Goal: Task Accomplishment & Management: Complete application form

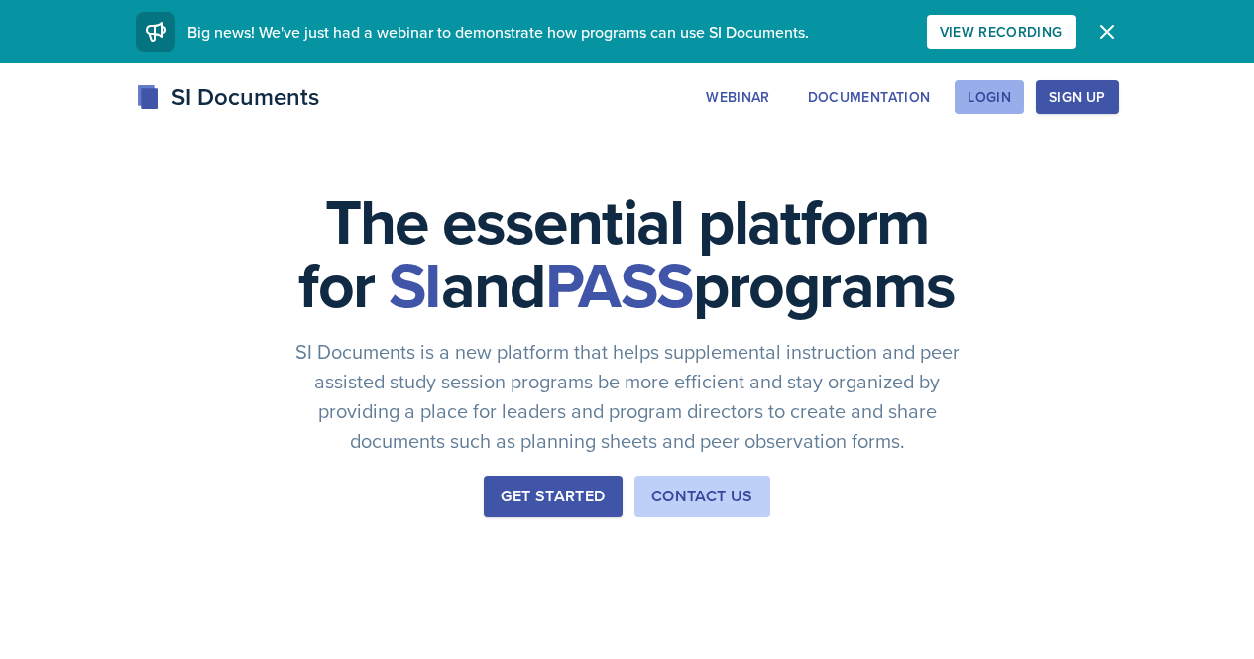
click at [1011, 105] on div "Login" at bounding box center [990, 97] width 44 height 16
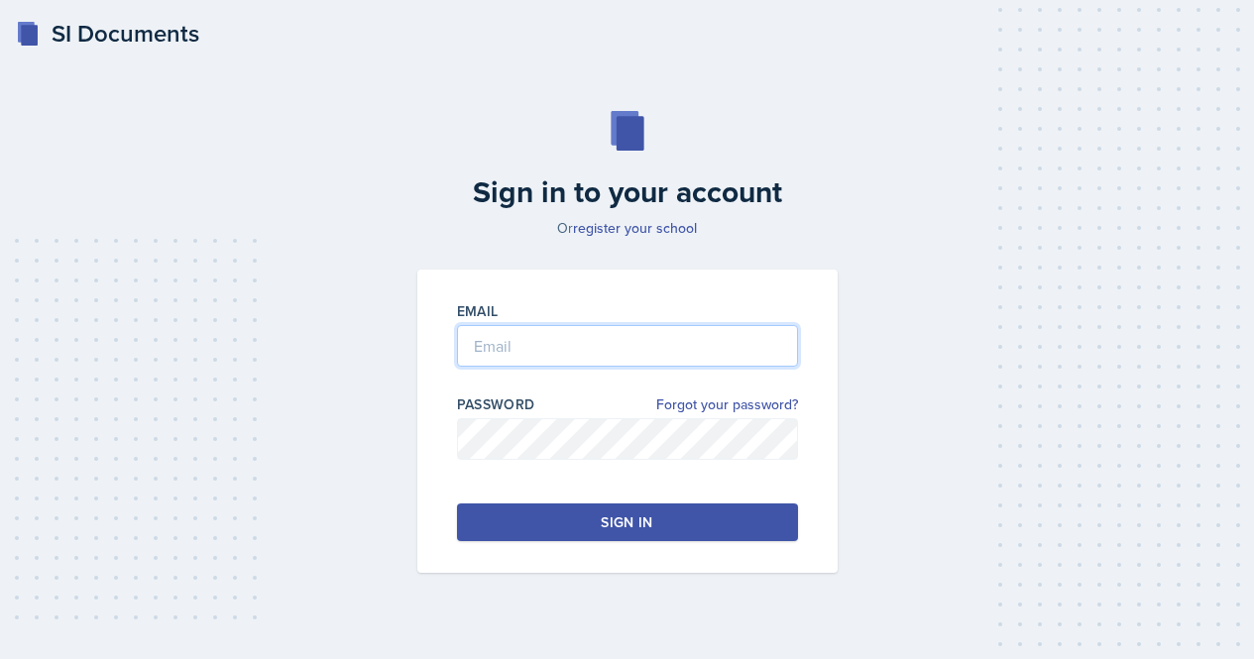
click at [665, 346] on input "email" at bounding box center [627, 346] width 341 height 42
type input "[PERSON_NAME][EMAIL_ADDRESS][PERSON_NAME][DOMAIN_NAME]"
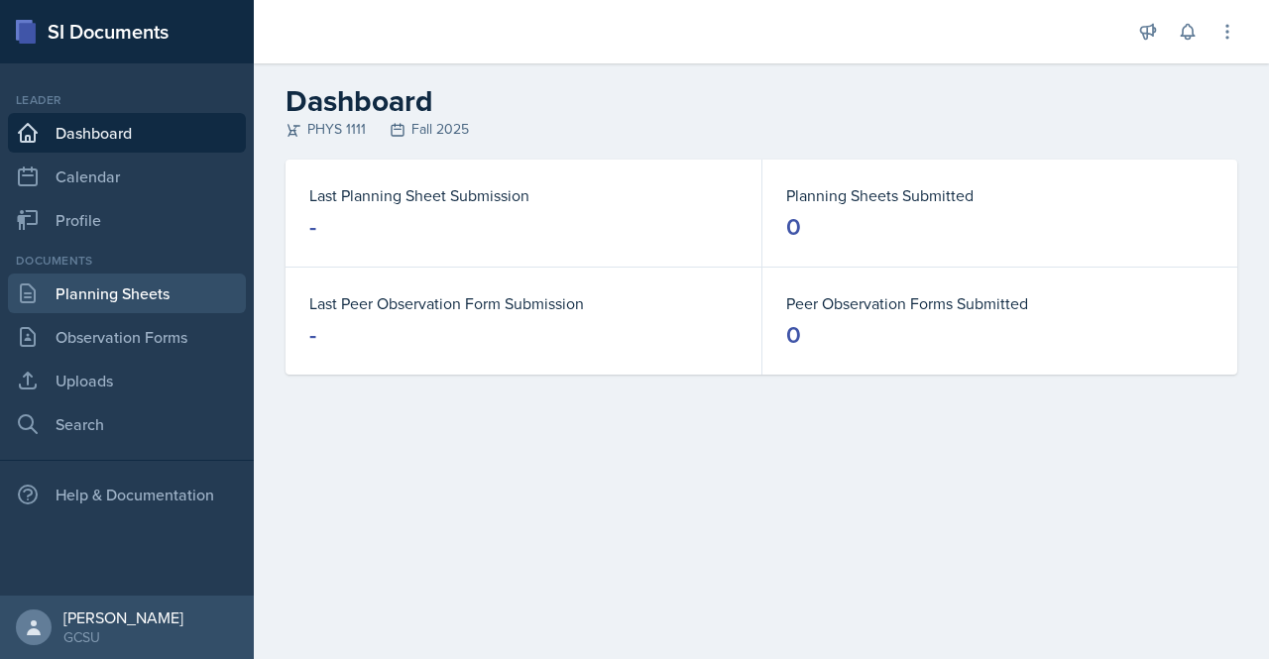
click at [138, 287] on link "Planning Sheets" at bounding box center [127, 294] width 238 height 40
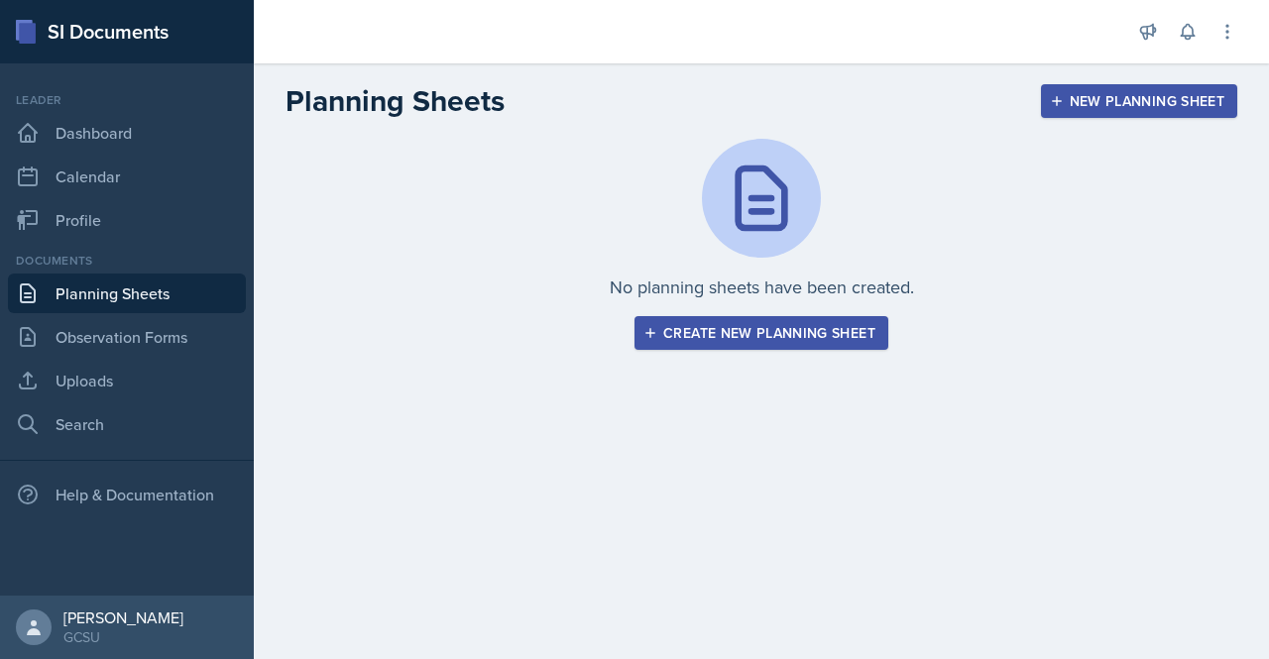
click at [854, 341] on div "Create new planning sheet" at bounding box center [762, 333] width 228 height 16
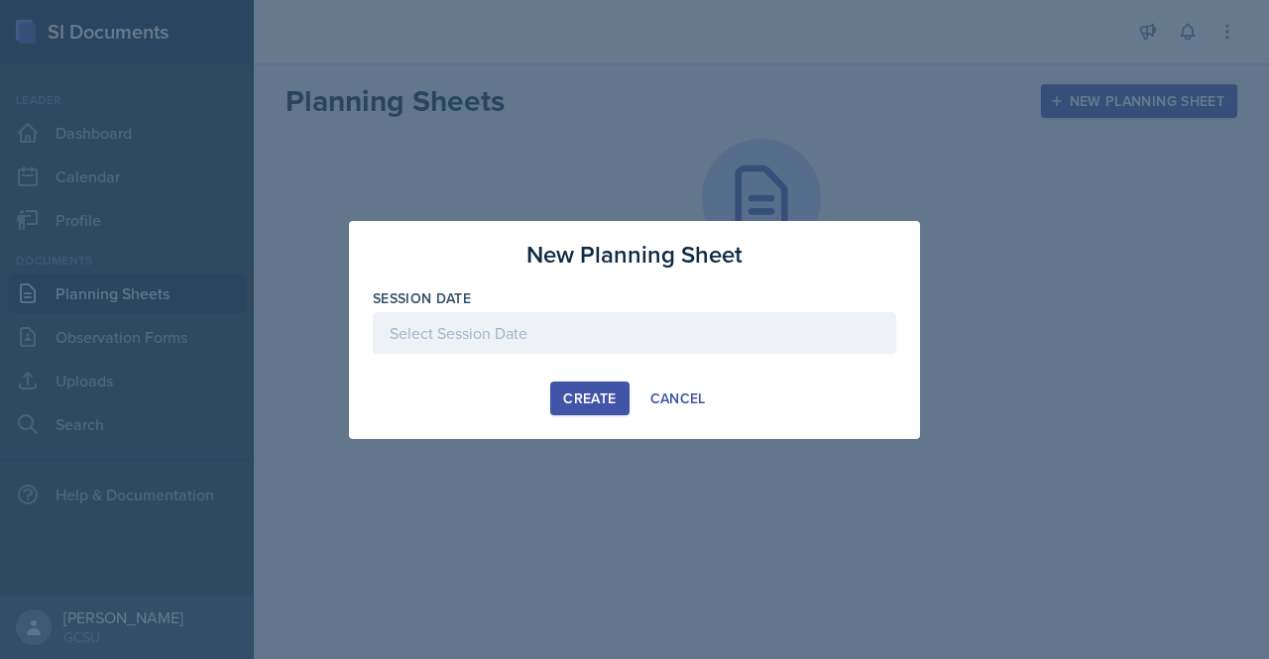
click at [616, 383] on button "Create" at bounding box center [589, 399] width 78 height 34
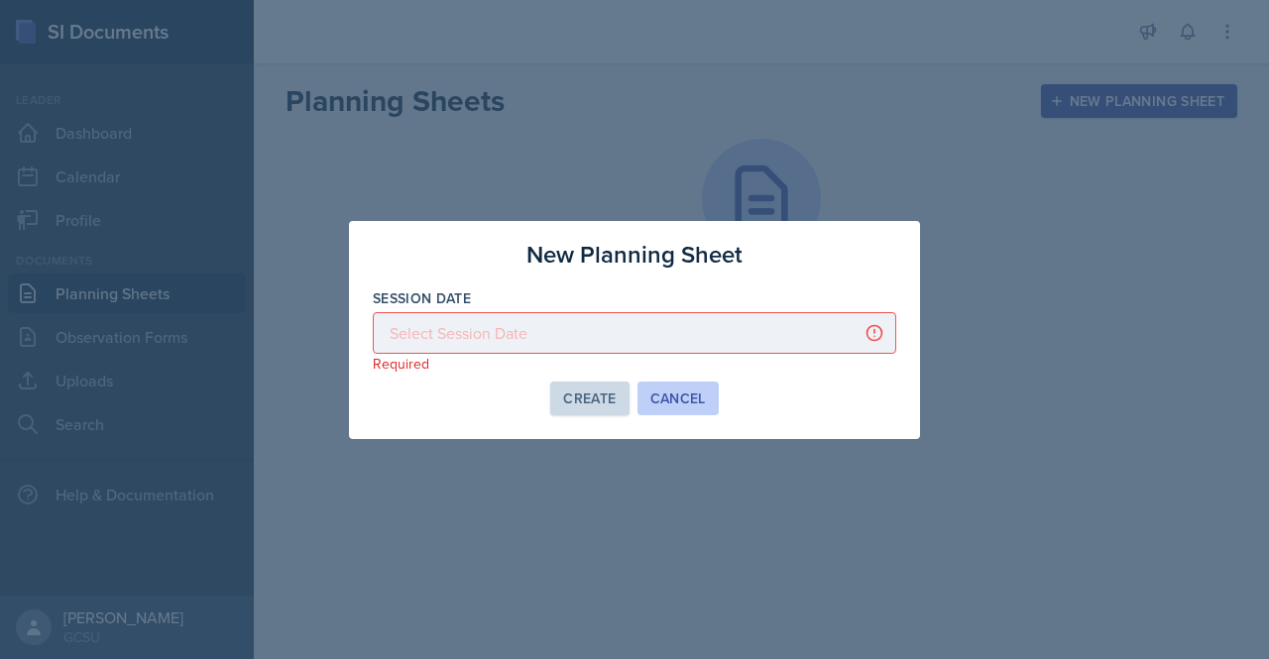
click at [685, 401] on div "Cancel" at bounding box center [678, 399] width 56 height 16
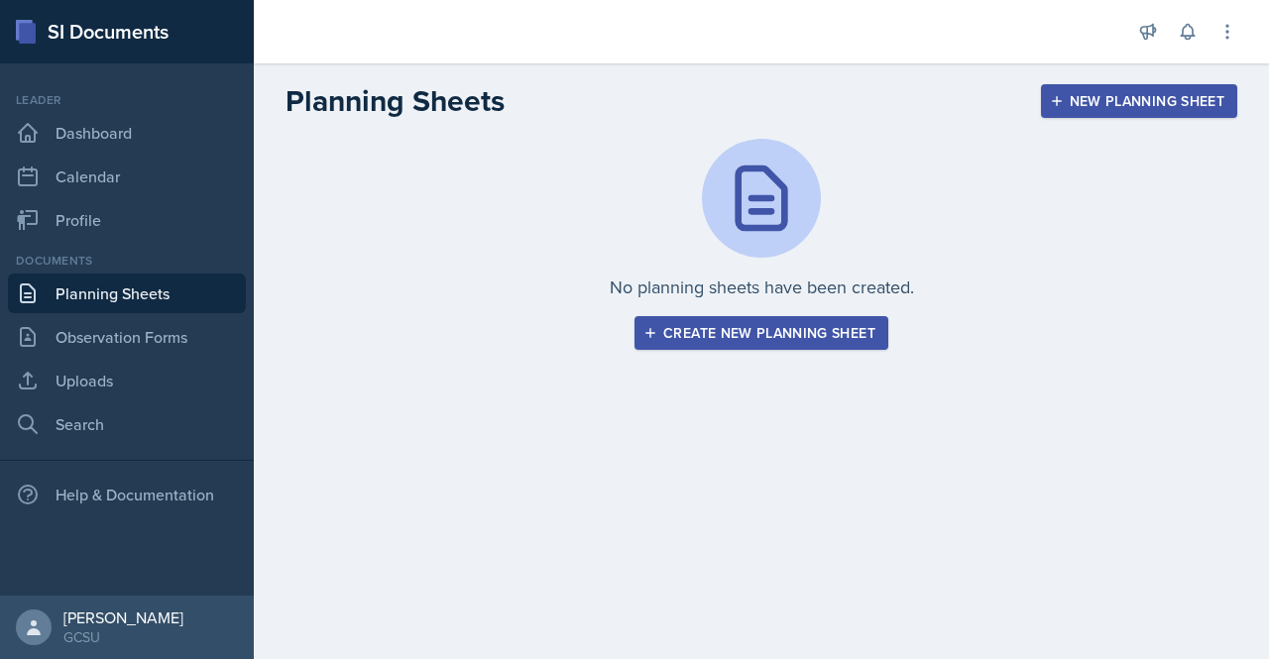
click at [1154, 93] on div "New Planning Sheet" at bounding box center [1139, 101] width 171 height 16
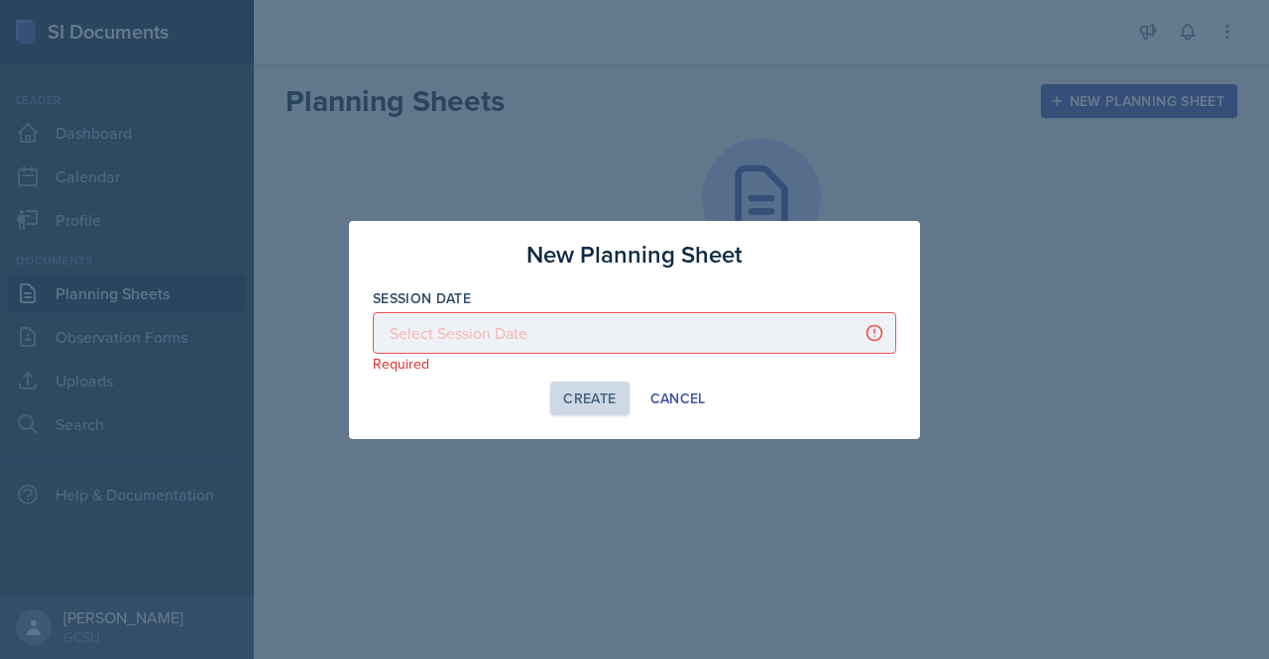
click at [550, 343] on div at bounding box center [635, 333] width 524 height 42
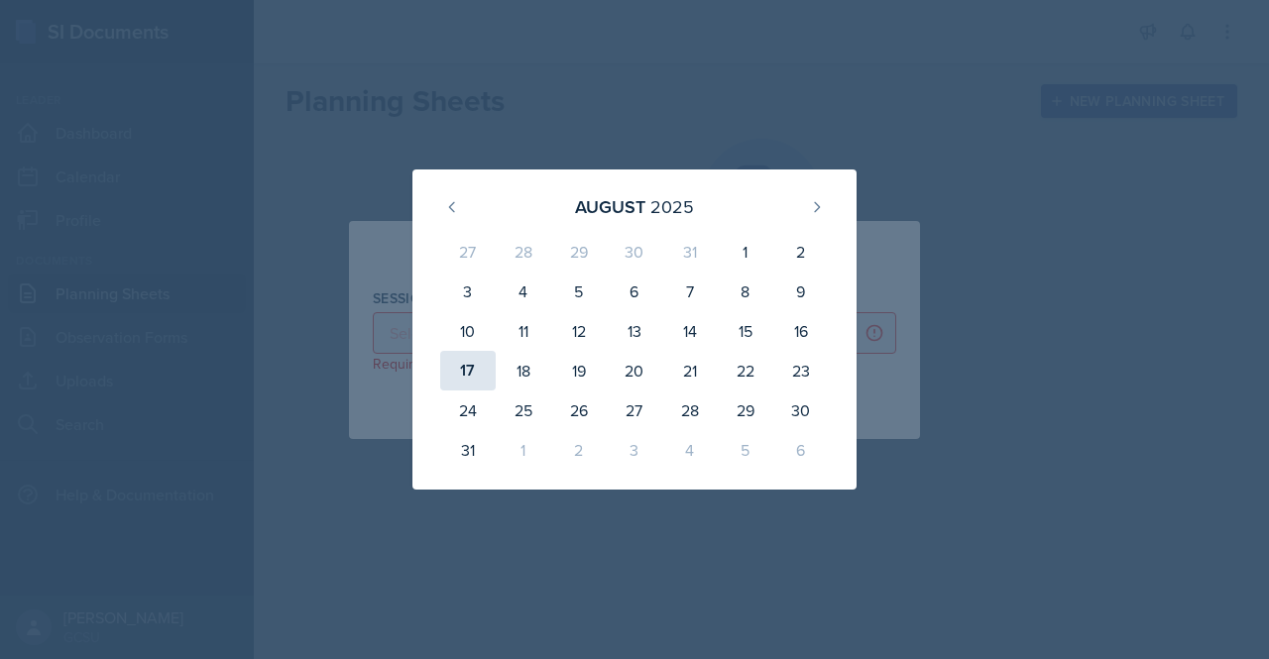
click at [479, 375] on div "17" at bounding box center [468, 371] width 56 height 40
type input "[DATE]"
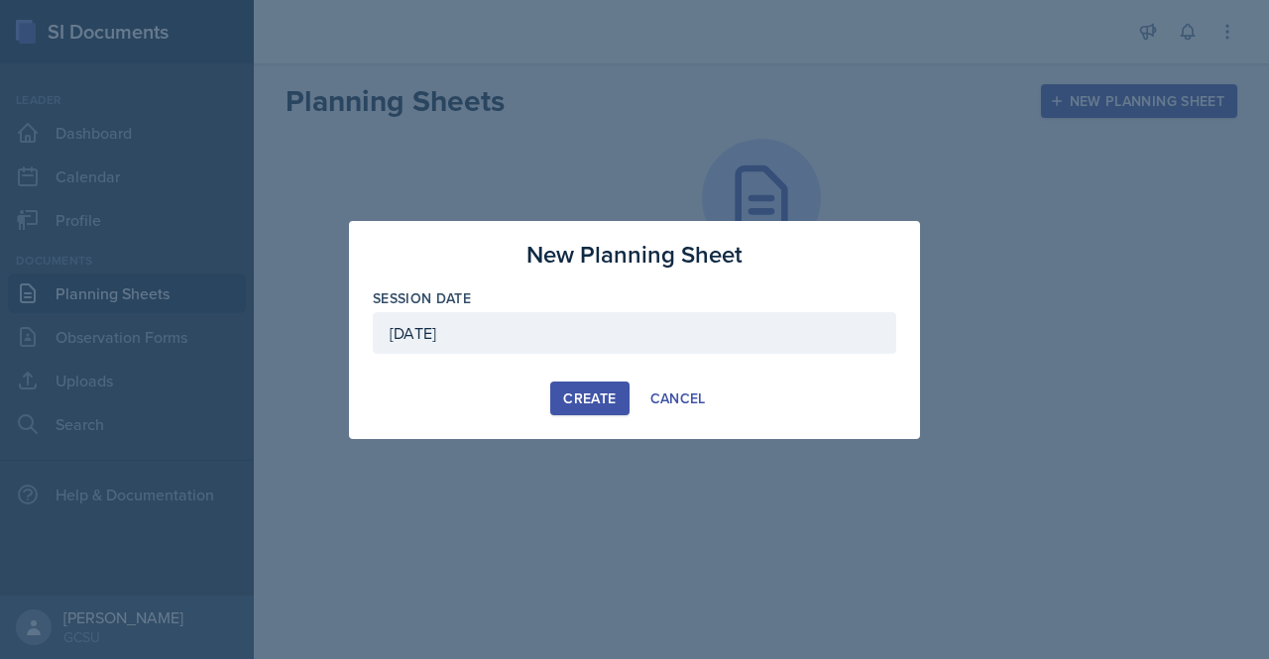
click at [587, 398] on div "Create" at bounding box center [589, 399] width 53 height 16
